Goal: Information Seeking & Learning: Understand process/instructions

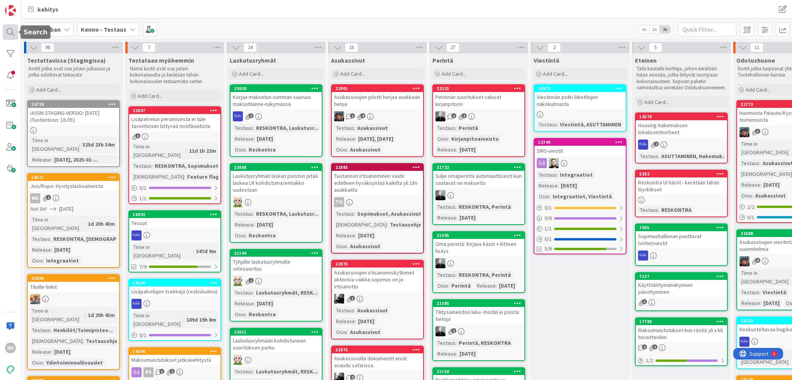
click at [12, 32] on div at bounding box center [10, 31] width 15 height 15
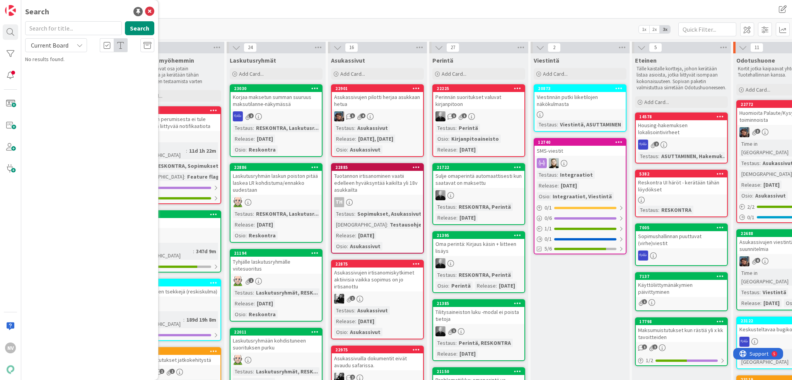
click at [61, 25] on input "text" at bounding box center [73, 28] width 97 height 14
click at [77, 44] on icon at bounding box center [80, 45] width 6 height 6
click at [74, 78] on span "All Boards" at bounding box center [69, 78] width 80 height 12
click at [86, 27] on input "maksumuistutuksien" at bounding box center [73, 28] width 97 height 14
type input "maksumuistutus"
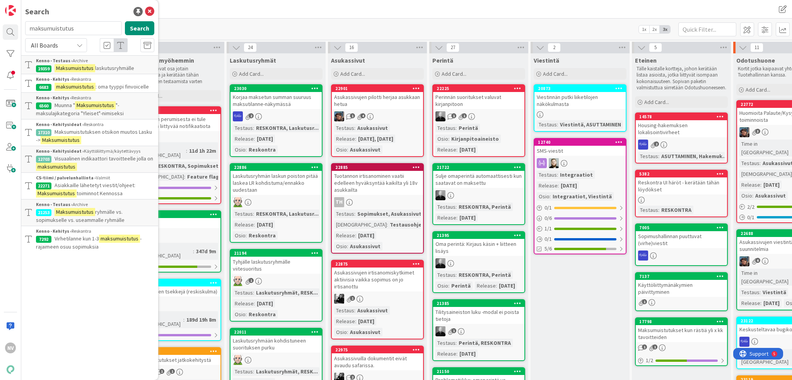
click at [111, 188] on p "Asiakkaille lähetetyt viestit/ohjeet: Maksumuistutus toiminnot Kennossa" at bounding box center [95, 189] width 118 height 16
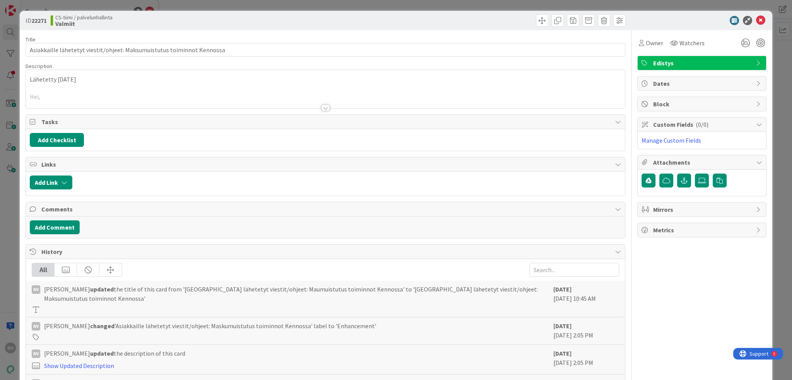
click at [324, 108] on div at bounding box center [325, 108] width 9 height 6
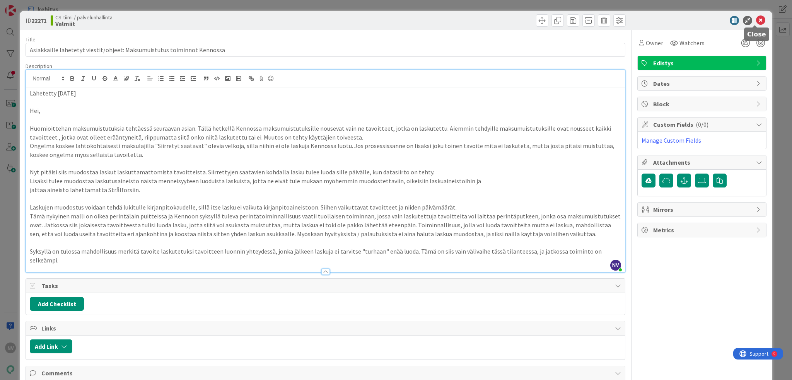
click at [756, 18] on icon at bounding box center [760, 20] width 9 height 9
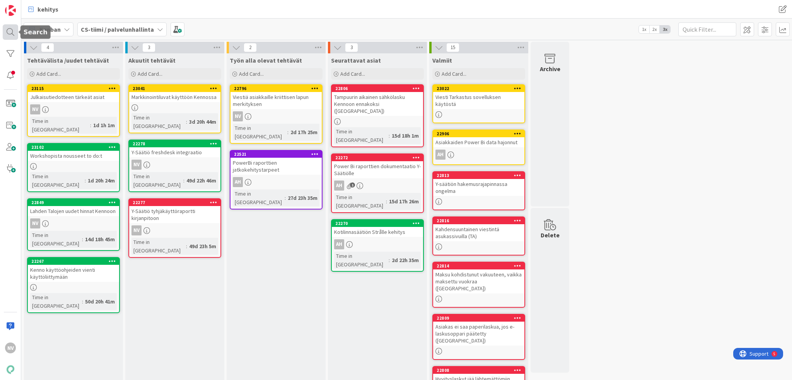
click at [14, 32] on div at bounding box center [10, 31] width 15 height 15
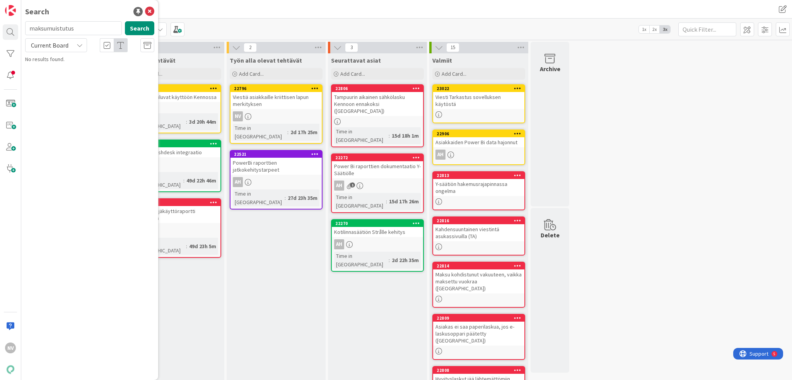
click at [80, 43] on icon at bounding box center [80, 45] width 6 height 6
click at [70, 76] on span "All Boards" at bounding box center [69, 78] width 80 height 12
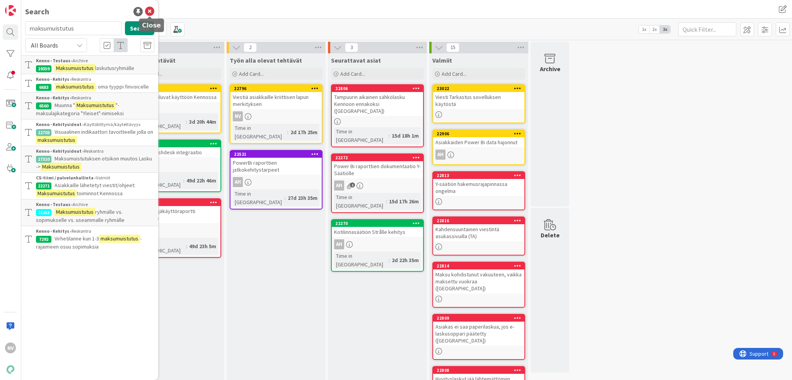
click at [150, 11] on icon at bounding box center [149, 11] width 9 height 9
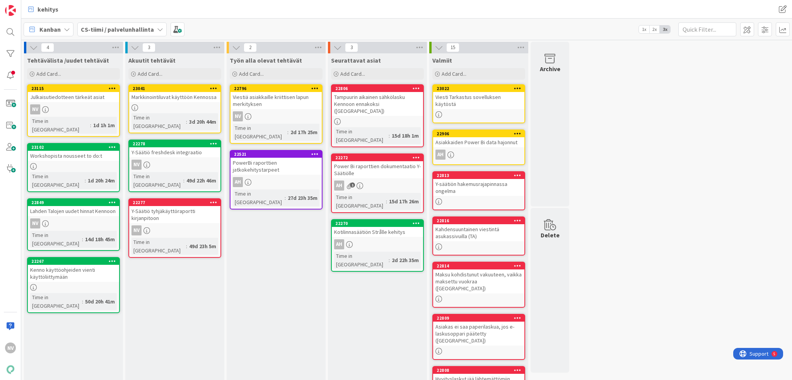
click at [157, 27] on icon at bounding box center [160, 29] width 6 height 6
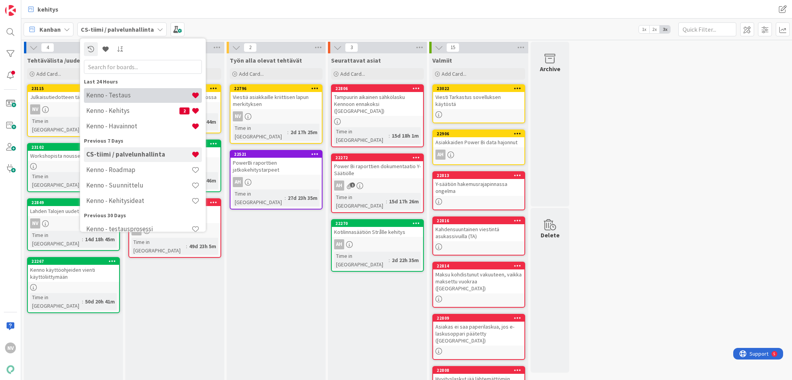
click at [149, 94] on h4 "Kenno - Testaus" at bounding box center [138, 96] width 105 height 8
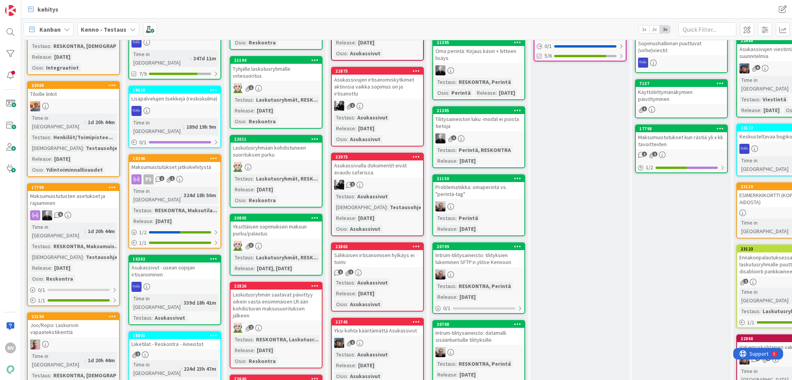
scroll to position [193, 0]
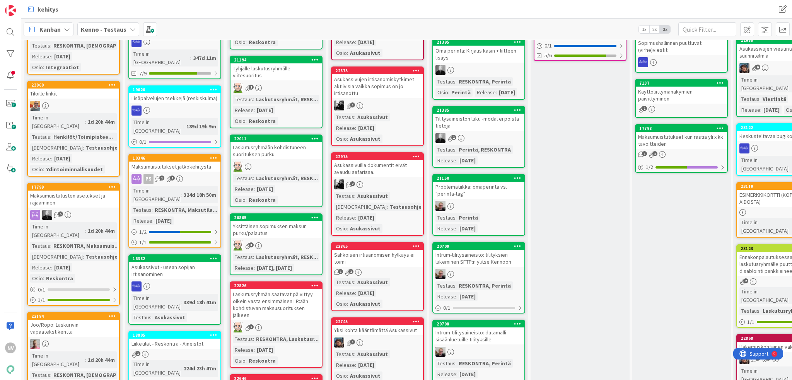
click at [85, 191] on div "Maksumuistutusten asetukset ja rajaaminen" at bounding box center [73, 199] width 91 height 17
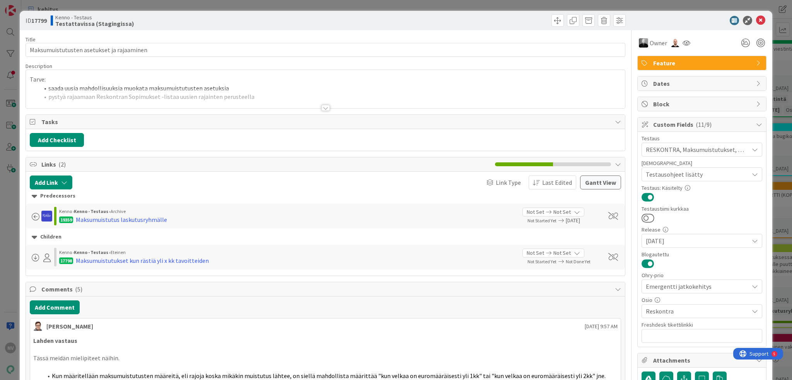
click at [325, 109] on div at bounding box center [325, 108] width 9 height 6
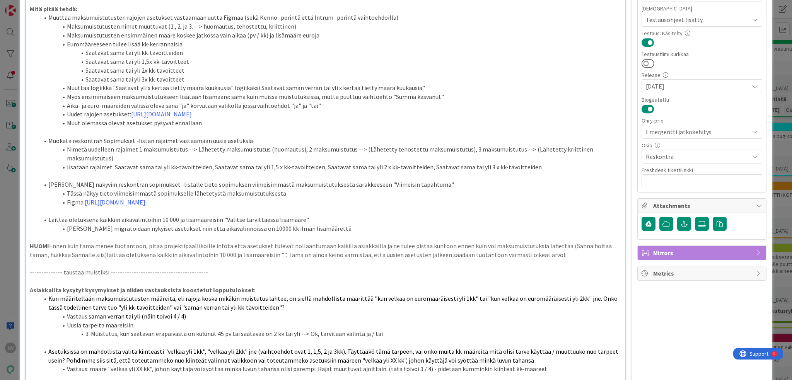
scroll to position [116, 0]
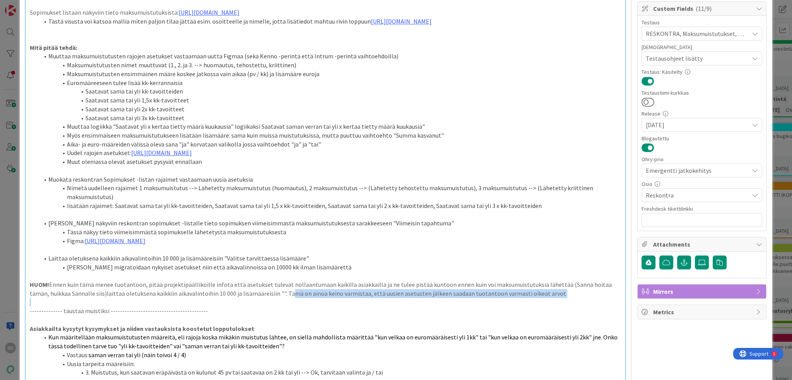
drag, startPoint x: 263, startPoint y: 294, endPoint x: 510, endPoint y: 303, distance: 247.2
click at [510, 303] on div "Tarve: saada uusia mahdollisuuksia muokata maksumuistutusten asetuksia pystyä r…" at bounding box center [325, 366] width 599 height 791
copy p "ämä on ainoa keino varmistaa, että uusien asetusten jälkeen saadaan tuotantoon …"
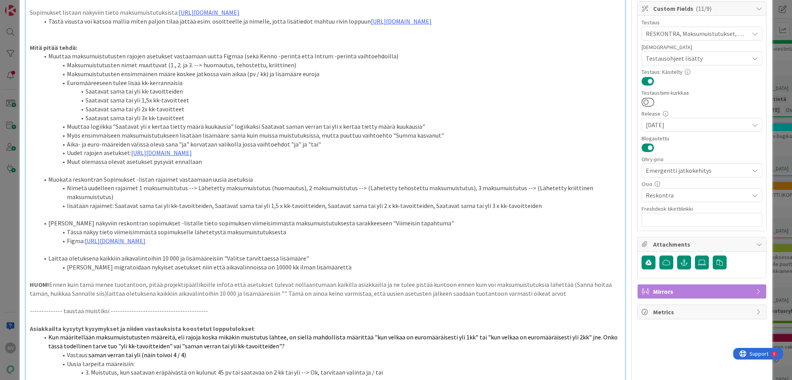
click at [397, 265] on li "[PERSON_NAME] migratoidaan nykyiset asetukset niin että aikavalinnoissa on 1000…" at bounding box center [330, 267] width 582 height 9
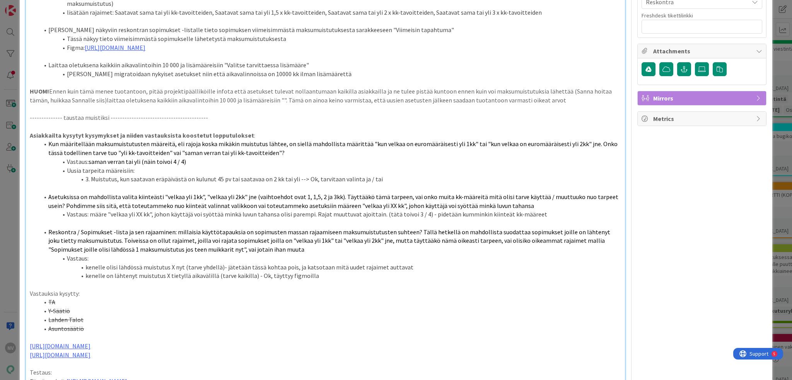
scroll to position [0, 0]
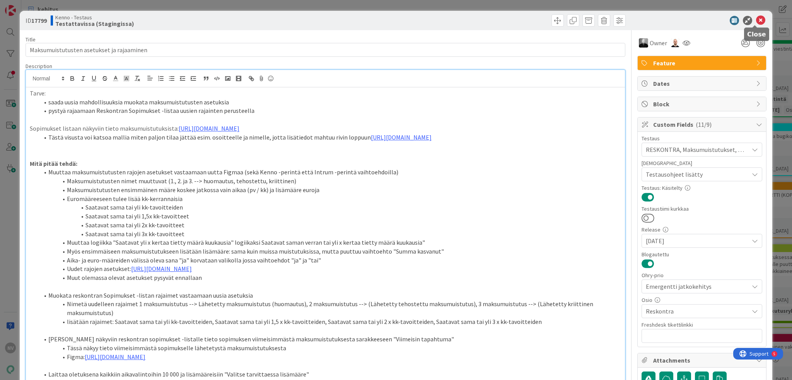
click at [756, 20] on icon at bounding box center [760, 20] width 9 height 9
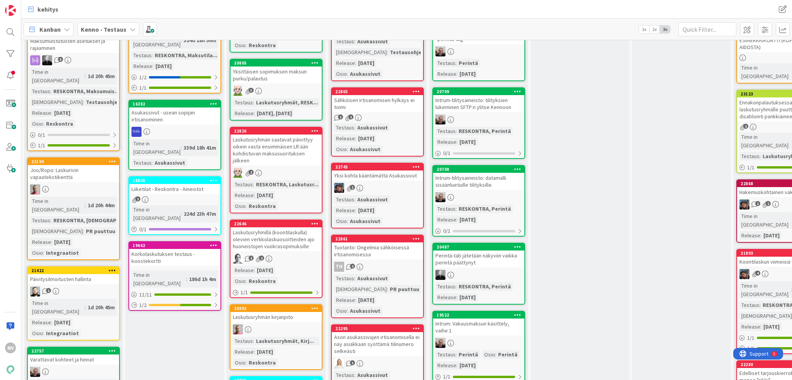
scroll to position [193, 0]
